Goal: Navigation & Orientation: Find specific page/section

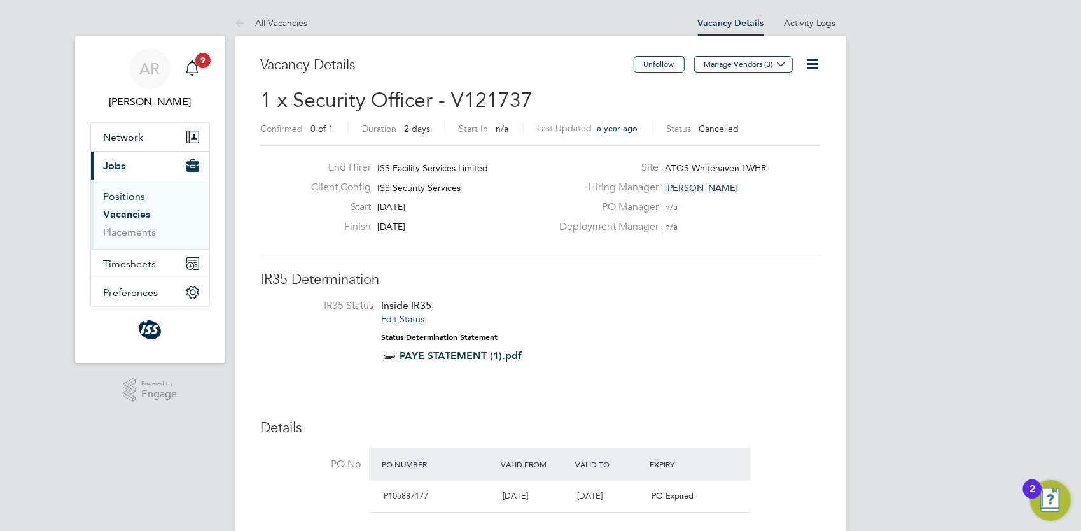
click at [128, 195] on link "Positions" at bounding box center [125, 196] width 42 height 12
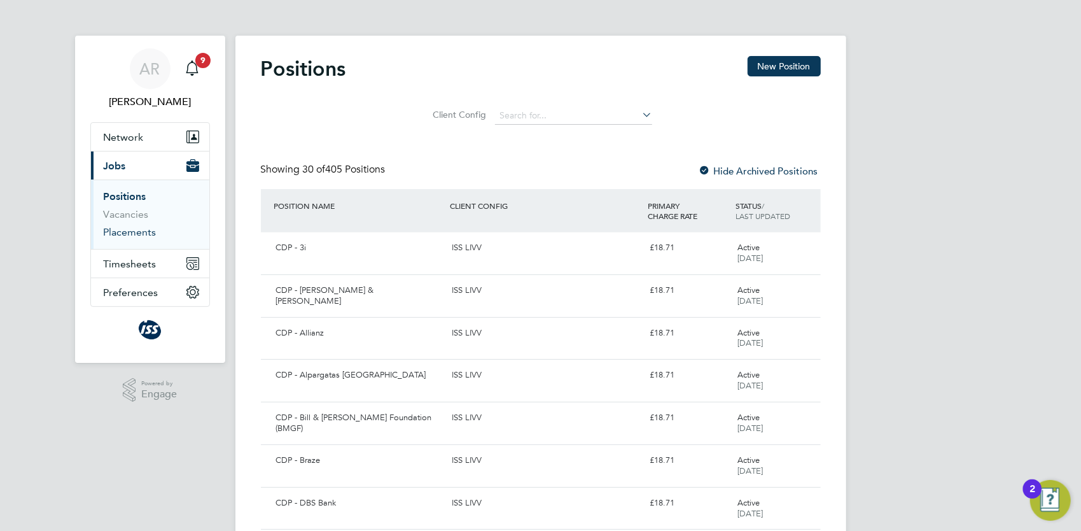
click at [130, 232] on link "Placements" at bounding box center [130, 232] width 53 height 12
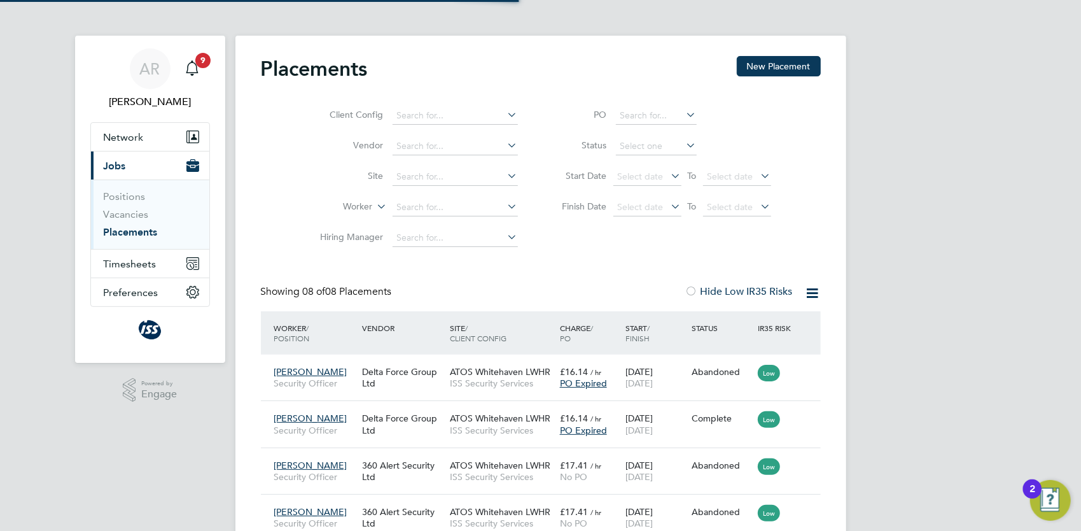
scroll to position [36, 110]
click at [129, 215] on link "Vacancies" at bounding box center [126, 214] width 45 height 12
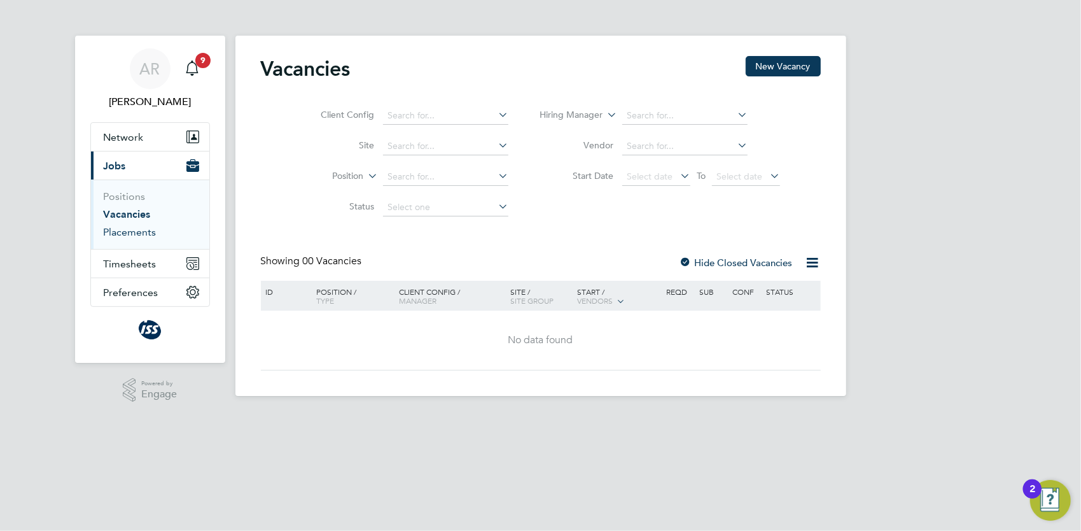
click at [139, 231] on link "Placements" at bounding box center [130, 232] width 53 height 12
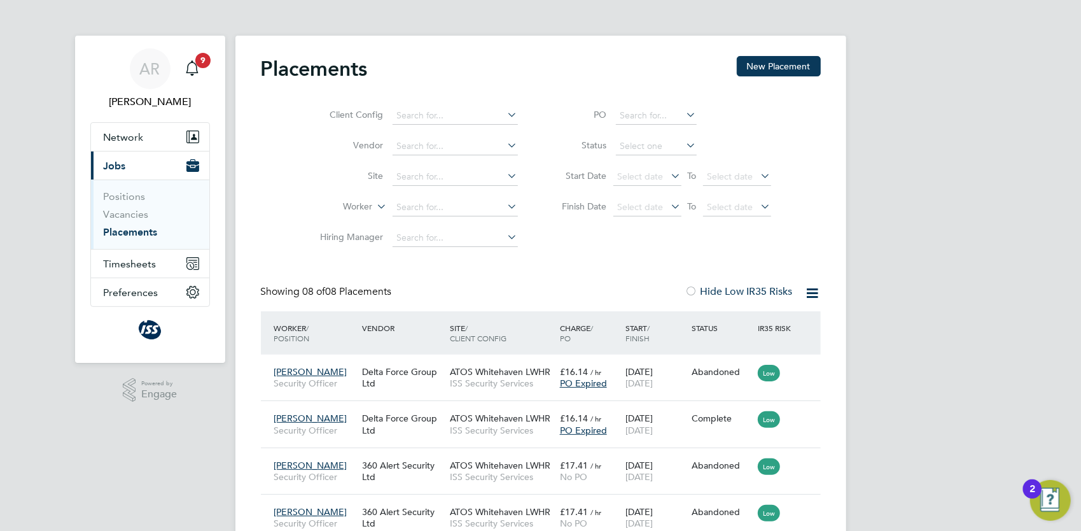
click at [127, 164] on button "Current page: Jobs" at bounding box center [150, 165] width 118 height 28
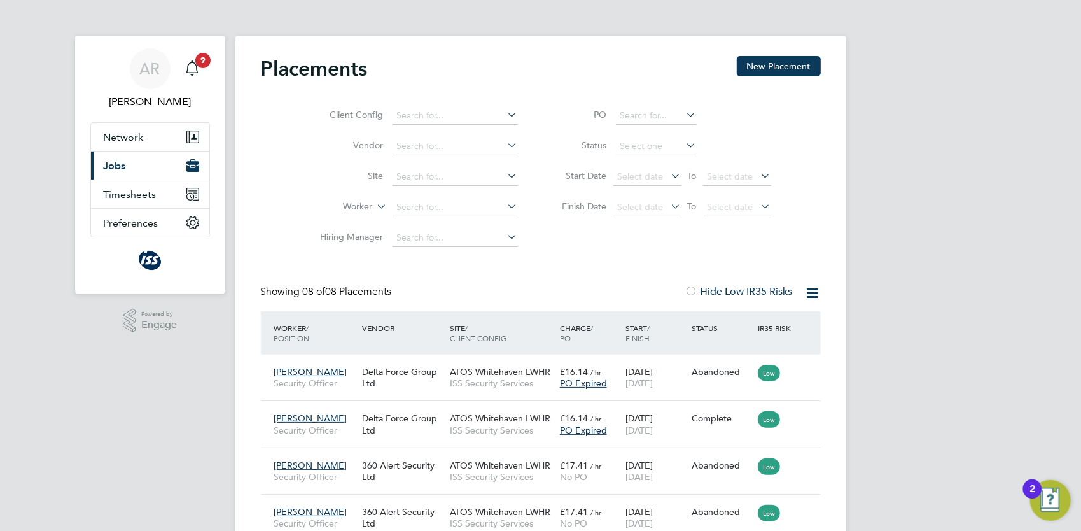
click at [125, 168] on span "Jobs" at bounding box center [115, 166] width 22 height 12
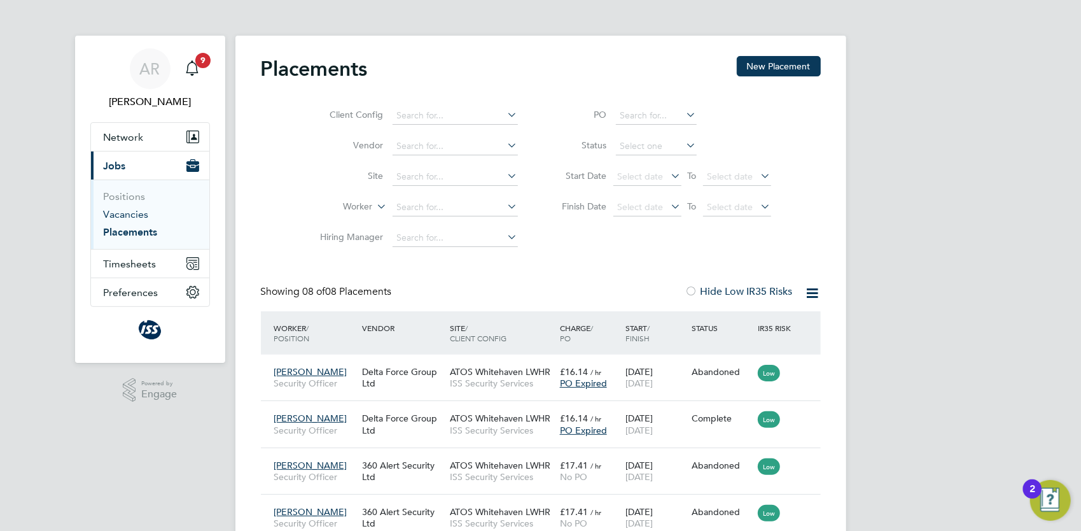
click at [129, 212] on link "Vacancies" at bounding box center [126, 214] width 45 height 12
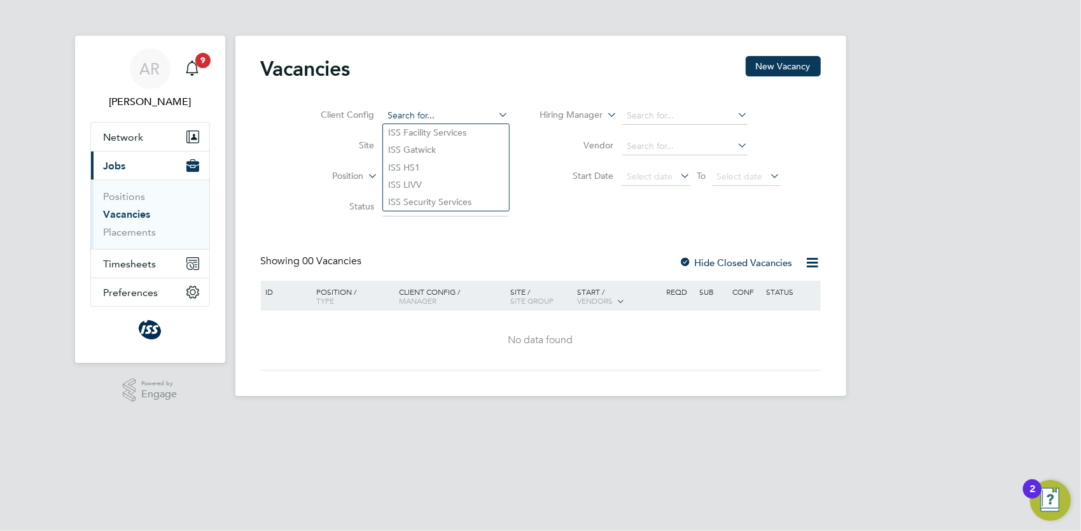
paste input "SRQ110234"
type input "SRQ110234"
click at [646, 170] on span "Select date" at bounding box center [656, 177] width 68 height 17
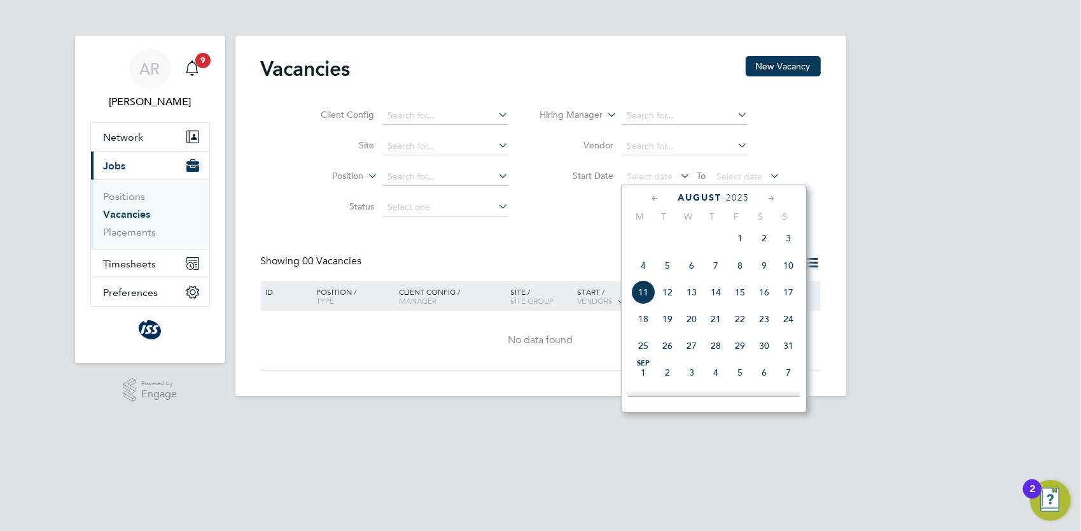
click at [646, 296] on span "11" at bounding box center [643, 292] width 24 height 24
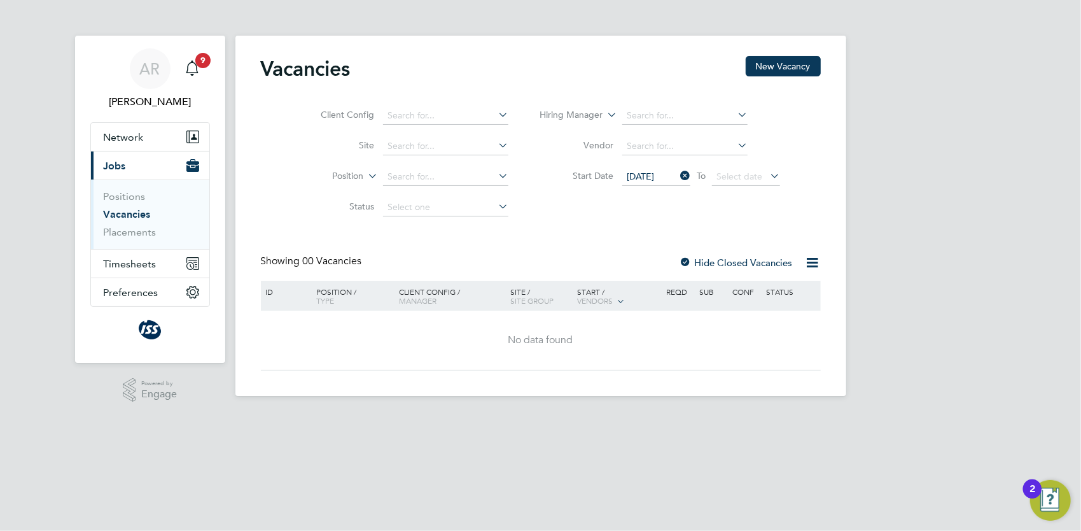
click at [767, 173] on icon at bounding box center [767, 176] width 0 height 18
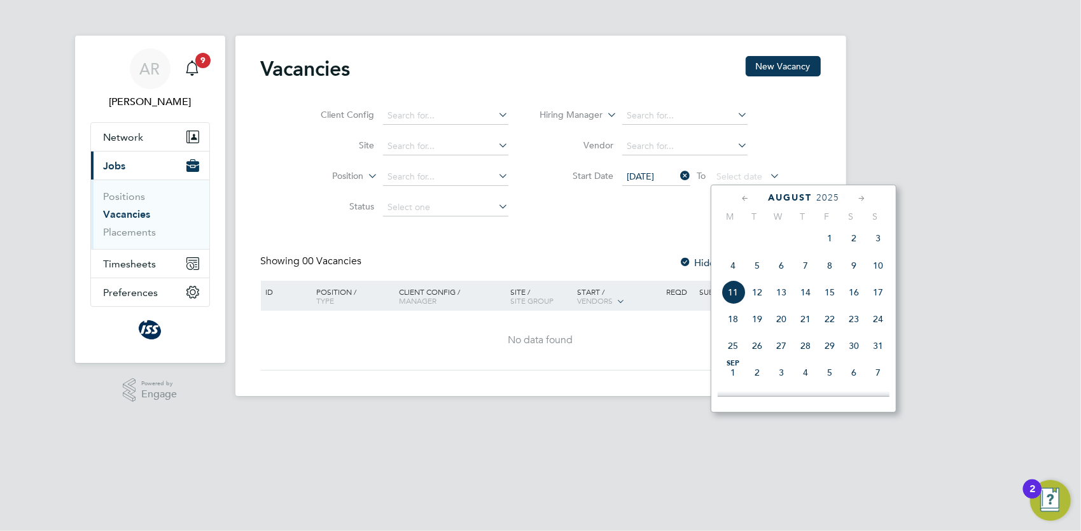
click at [733, 297] on span "11" at bounding box center [733, 292] width 24 height 24
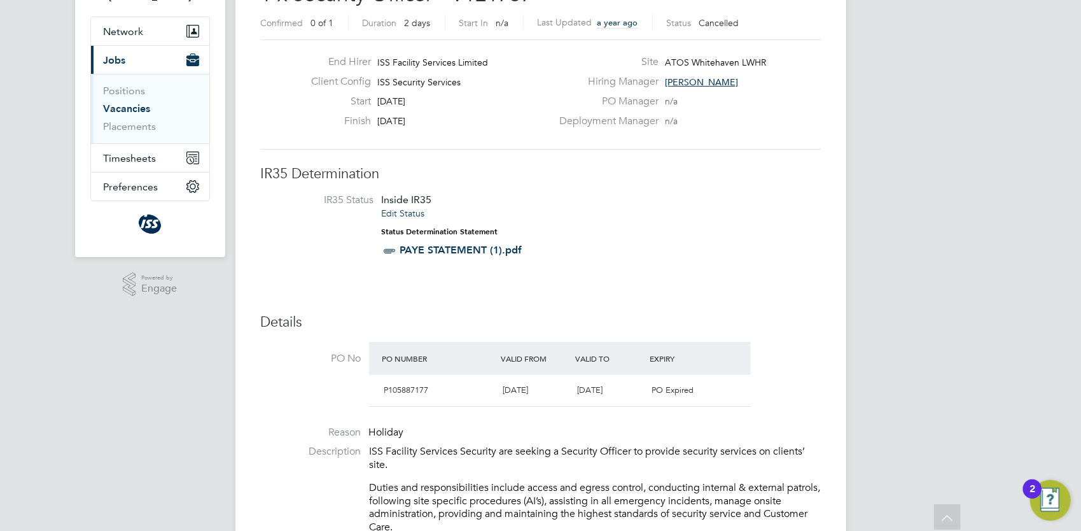
scroll to position [64, 0]
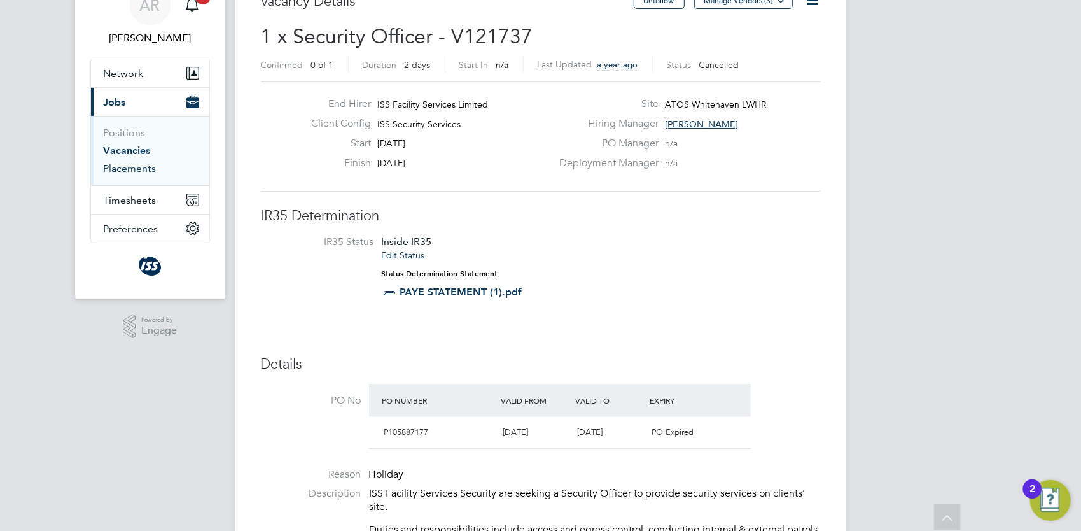
click at [134, 164] on link "Placements" at bounding box center [130, 168] width 53 height 12
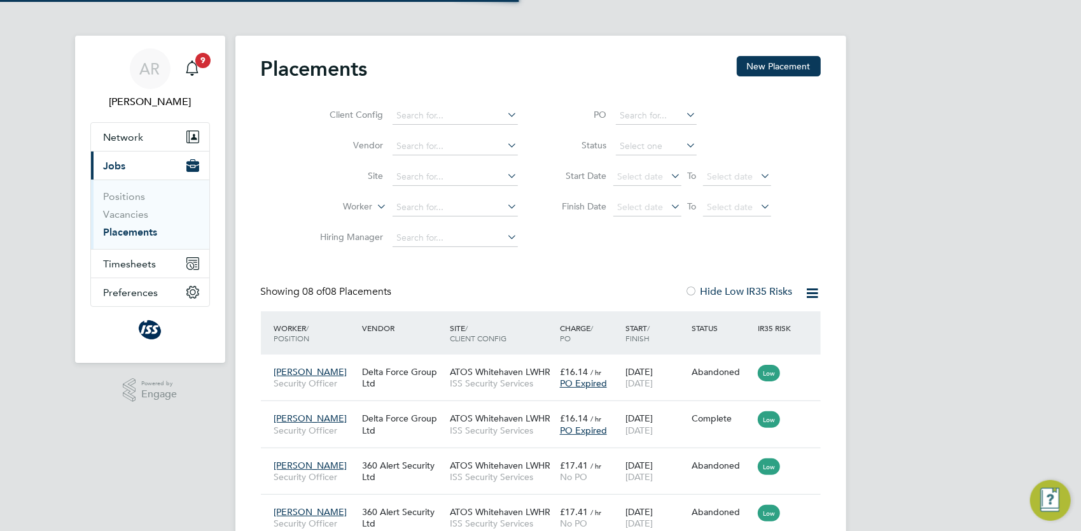
scroll to position [6, 6]
